Goal: Task Accomplishment & Management: Complete application form

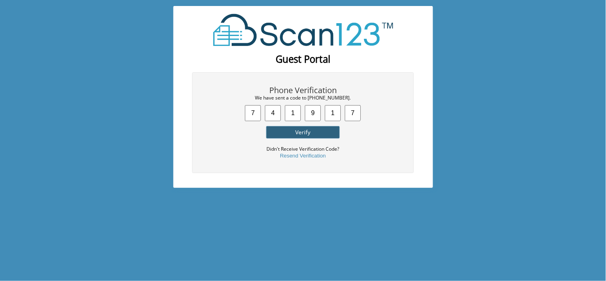
click at [302, 129] on button "Verify" at bounding box center [303, 132] width 74 height 13
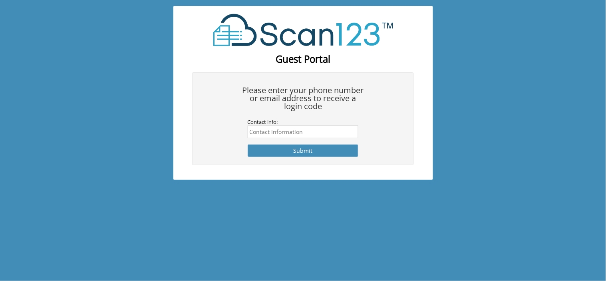
click at [334, 135] on input "Contact info:" at bounding box center [303, 131] width 111 height 13
type input "6824077343"
click at [301, 151] on button "Submit" at bounding box center [303, 150] width 111 height 13
